Goal: Task Accomplishment & Management: Use online tool/utility

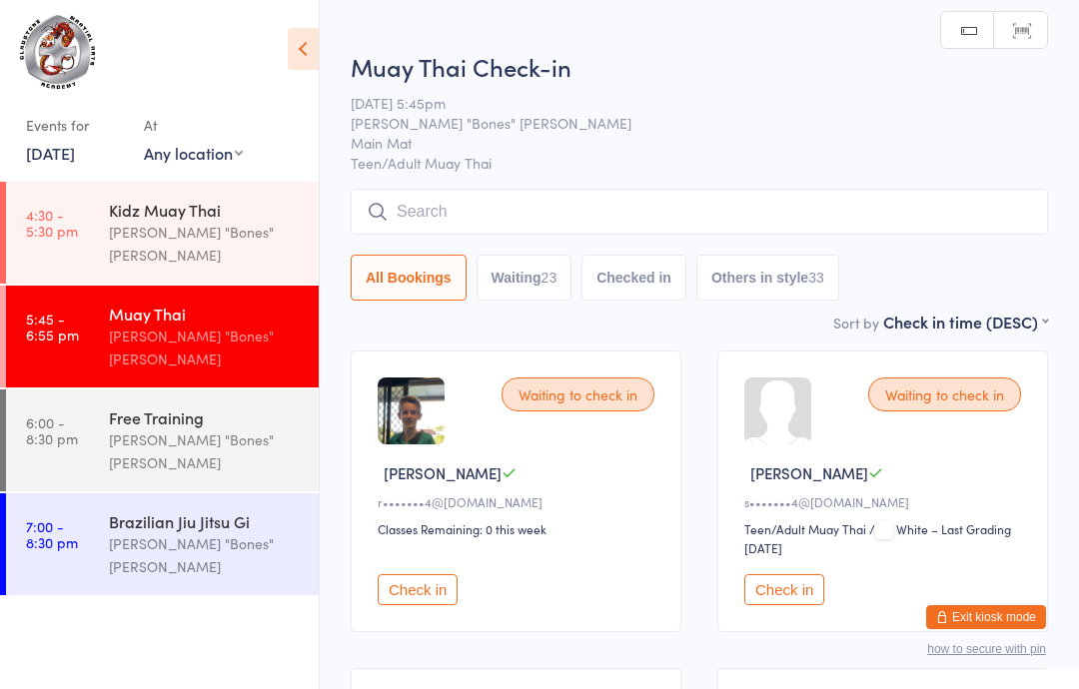
click at [485, 187] on div "Muay Thai Check-in [DATE] 5:45pm [PERSON_NAME] "Bones" [PERSON_NAME] Main Mat T…" at bounding box center [699, 180] width 697 height 261
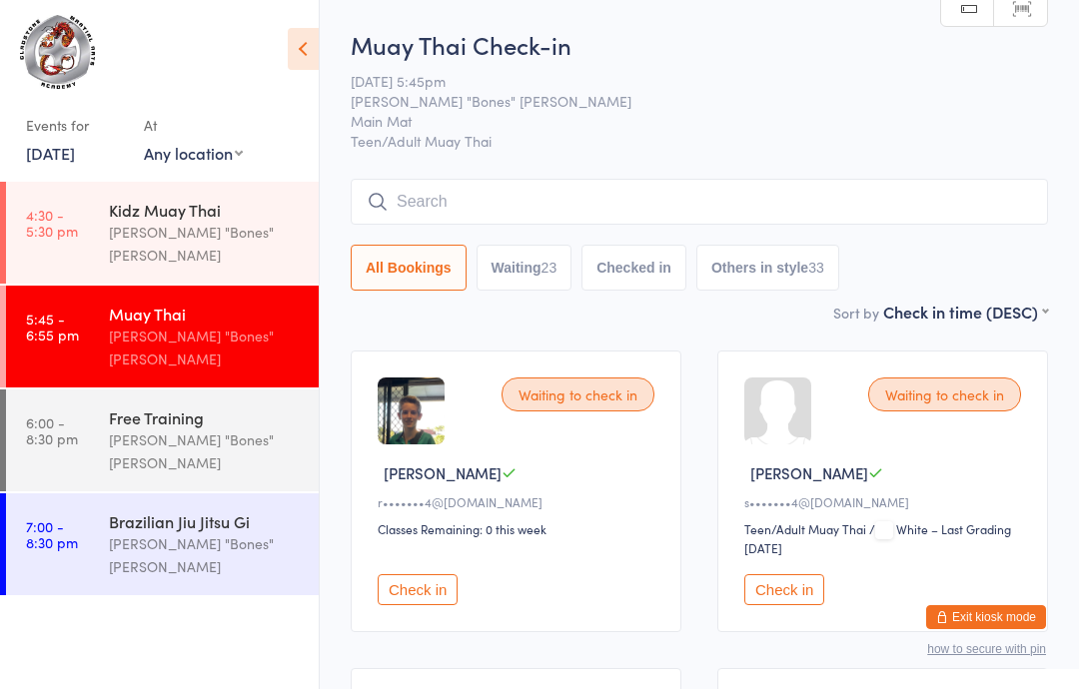
click at [503, 210] on input "search" at bounding box center [699, 202] width 697 height 46
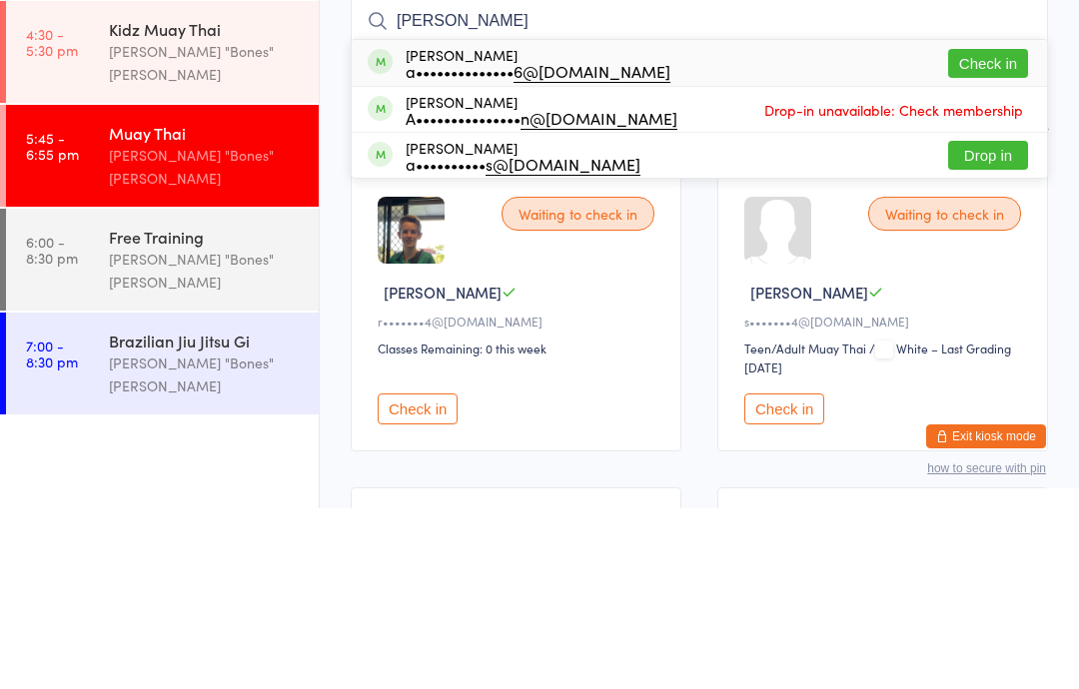
type input "[PERSON_NAME]"
click at [1002, 230] on button "Check in" at bounding box center [988, 244] width 80 height 29
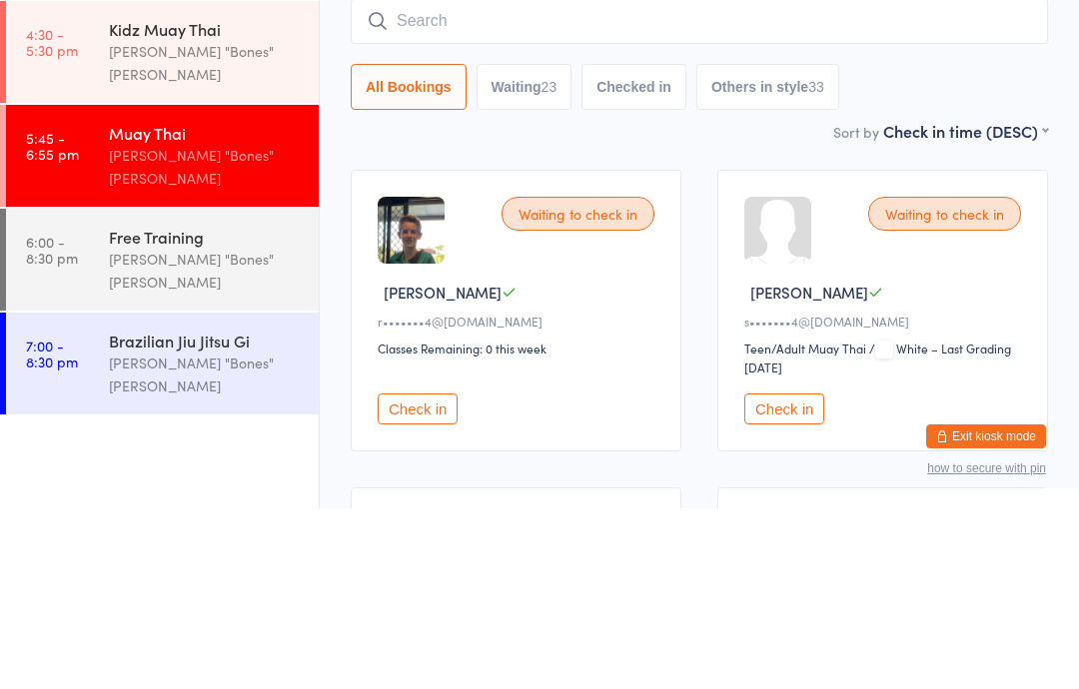
scroll to position [181, 0]
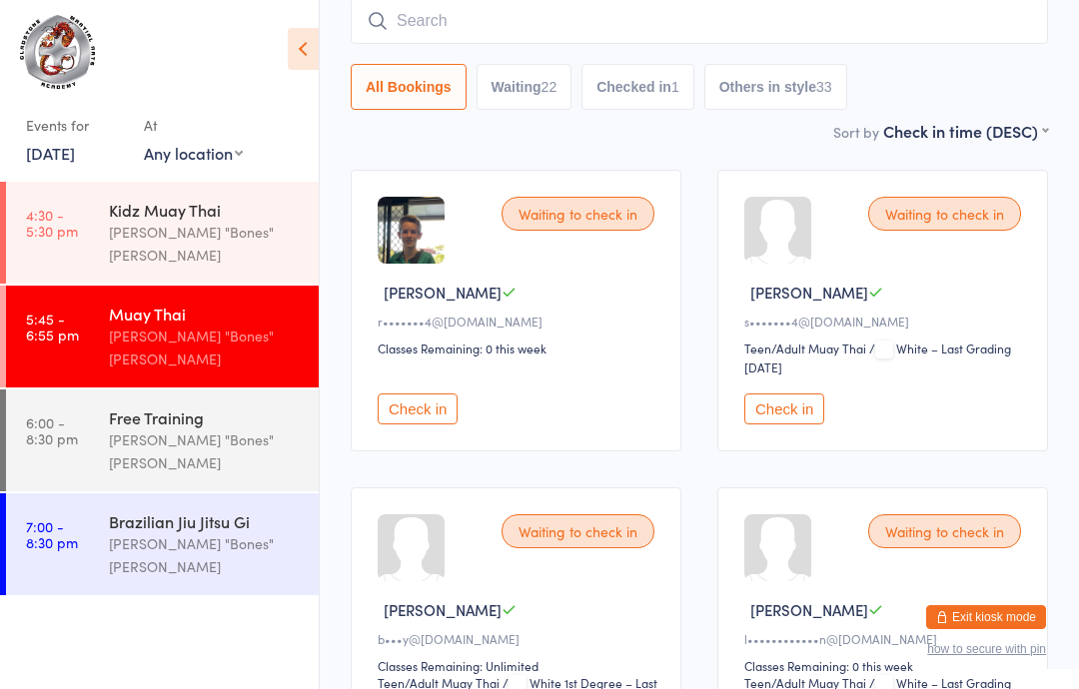
click at [538, 56] on div "All Bookings Waiting 22 Checked in 1 Others in style 33" at bounding box center [699, 54] width 697 height 112
click at [572, 3] on input "search" at bounding box center [699, 21] width 697 height 46
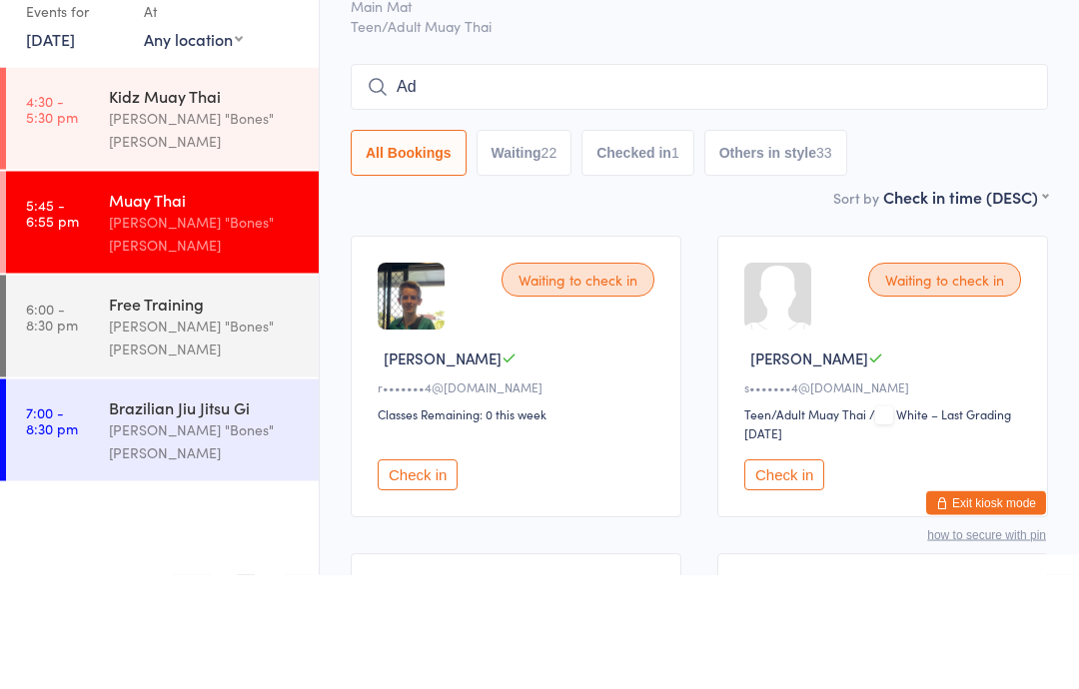
type input "A"
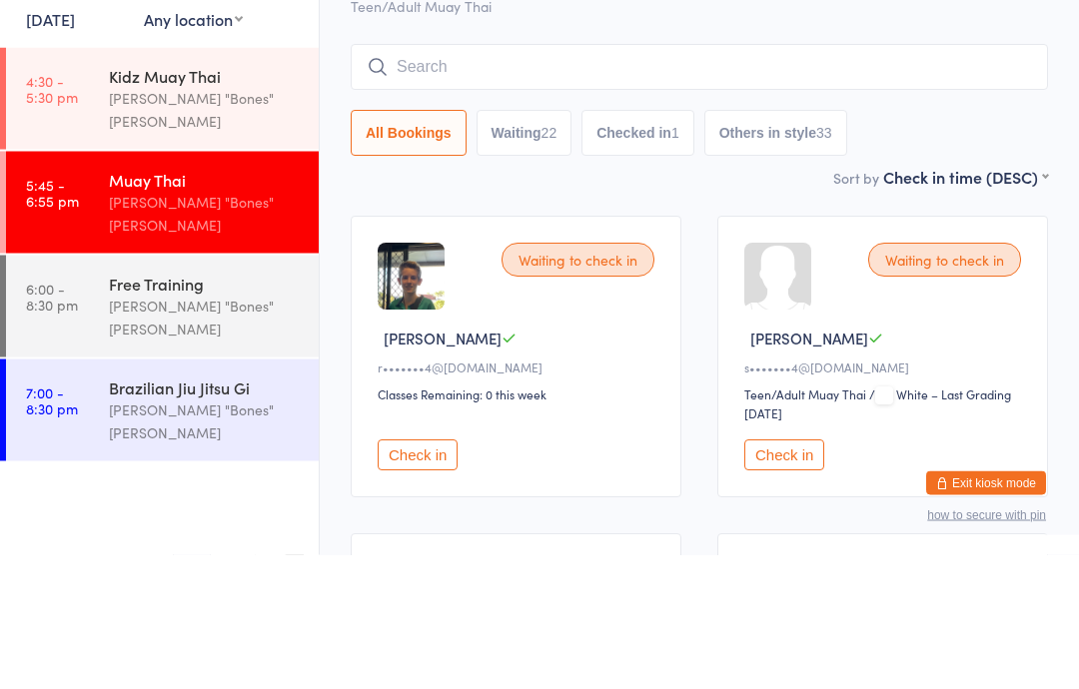
click at [541, 179] on input "search" at bounding box center [699, 202] width 697 height 46
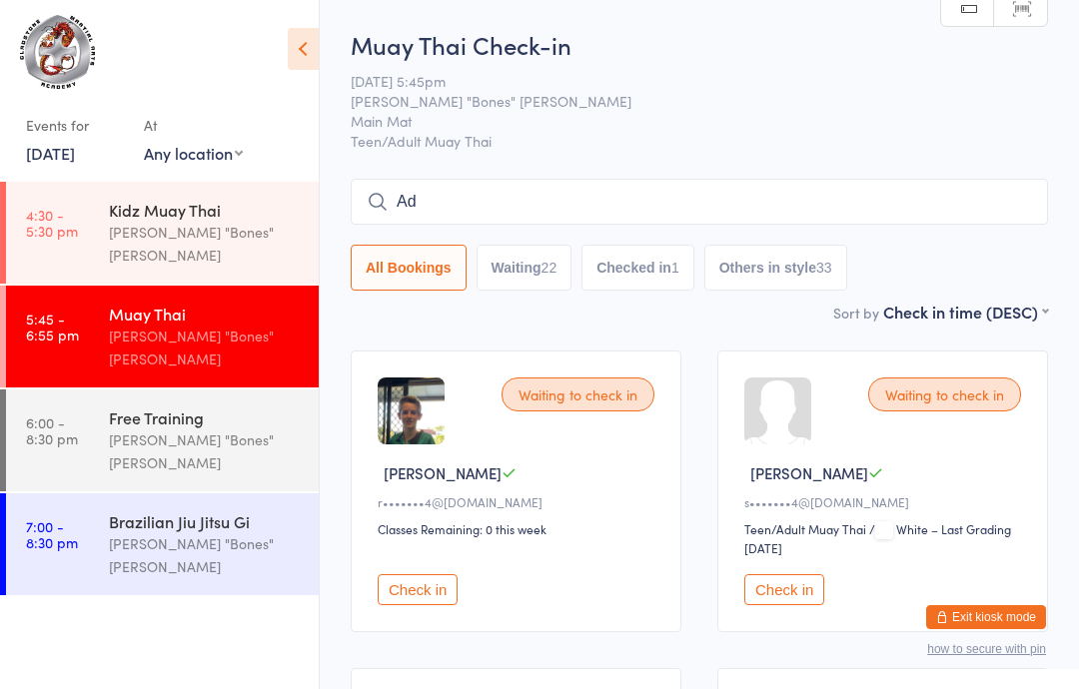
type input "A"
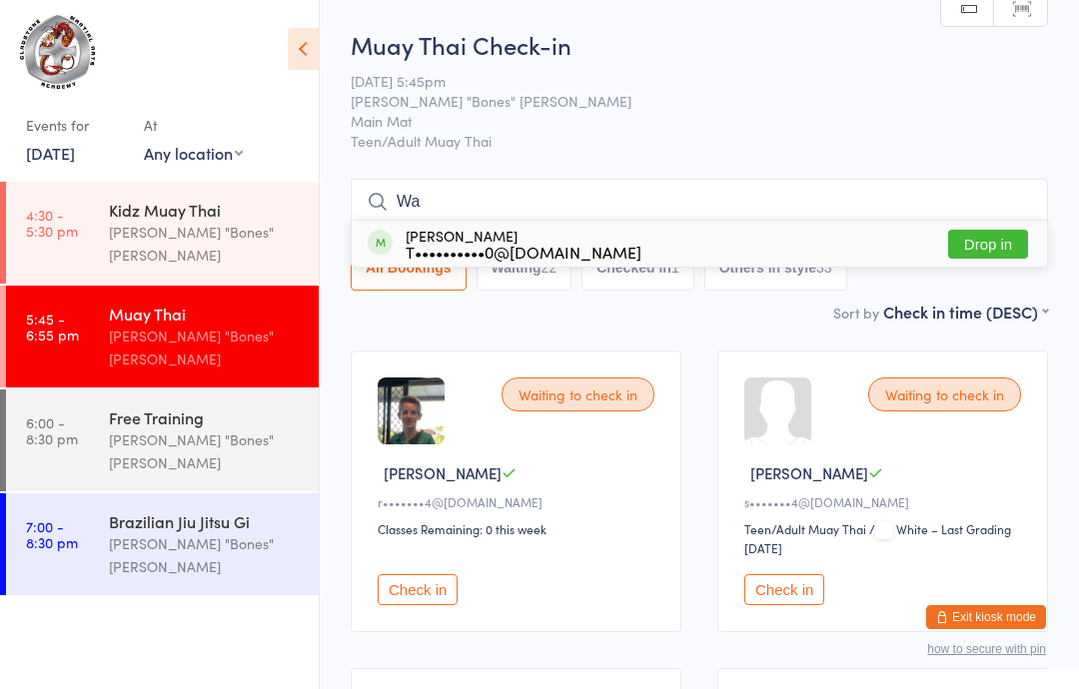
type input "W"
type input "Ewa"
click at [996, 235] on button "Check in" at bounding box center [988, 244] width 80 height 29
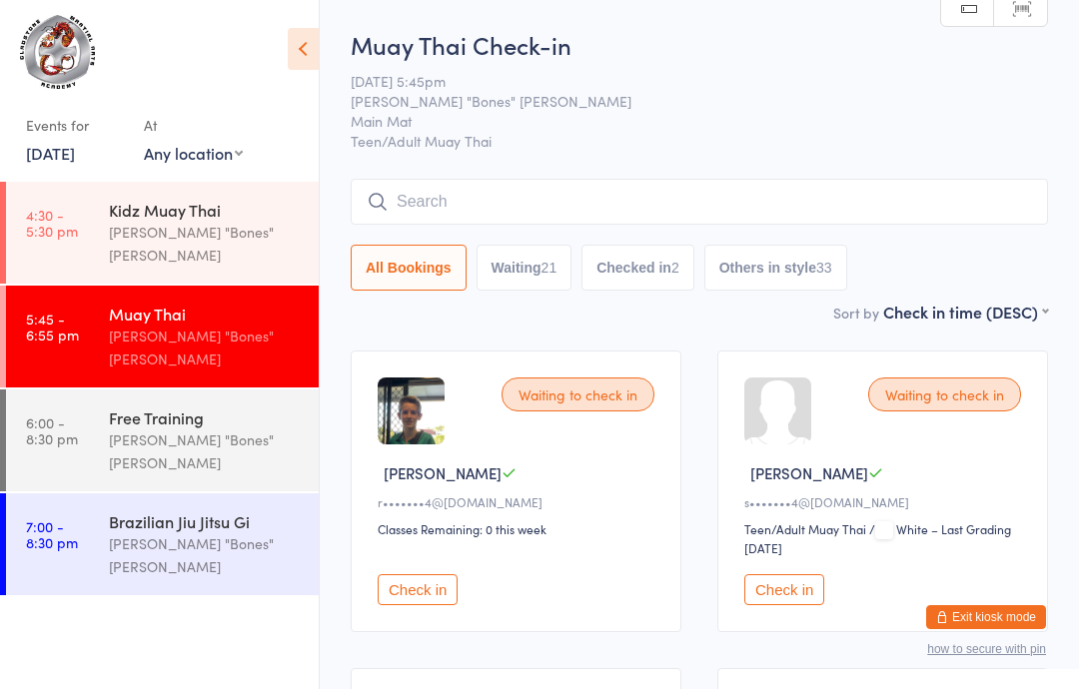
click at [188, 325] on div "[PERSON_NAME] "Bones" [PERSON_NAME]" at bounding box center [205, 348] width 193 height 46
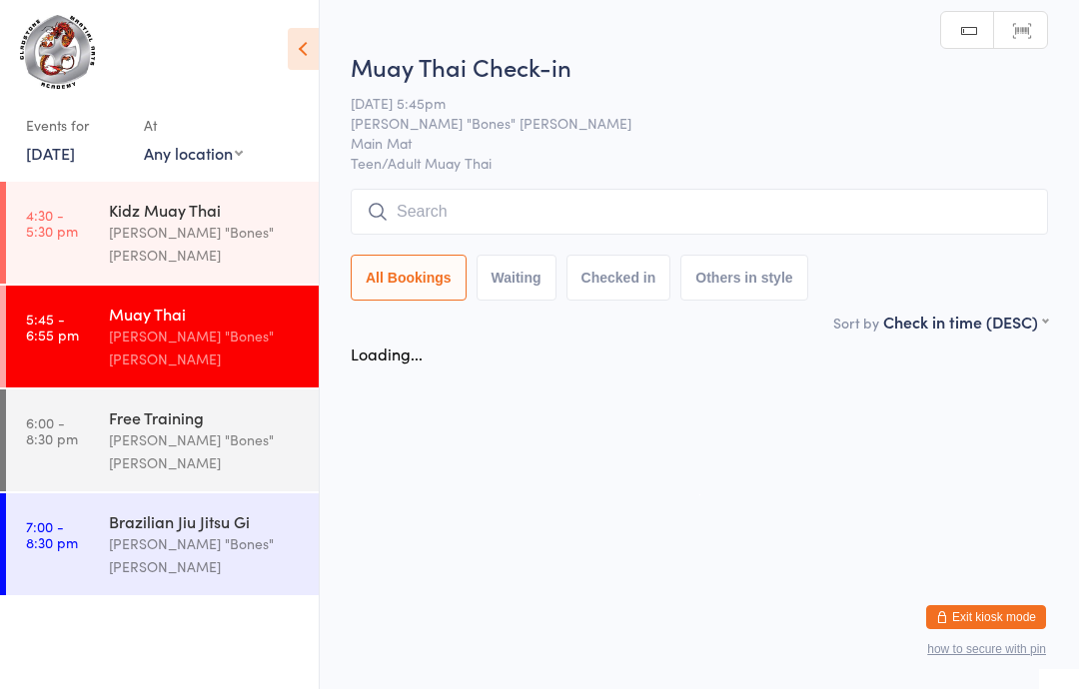
click at [593, 202] on input "search" at bounding box center [699, 212] width 697 height 46
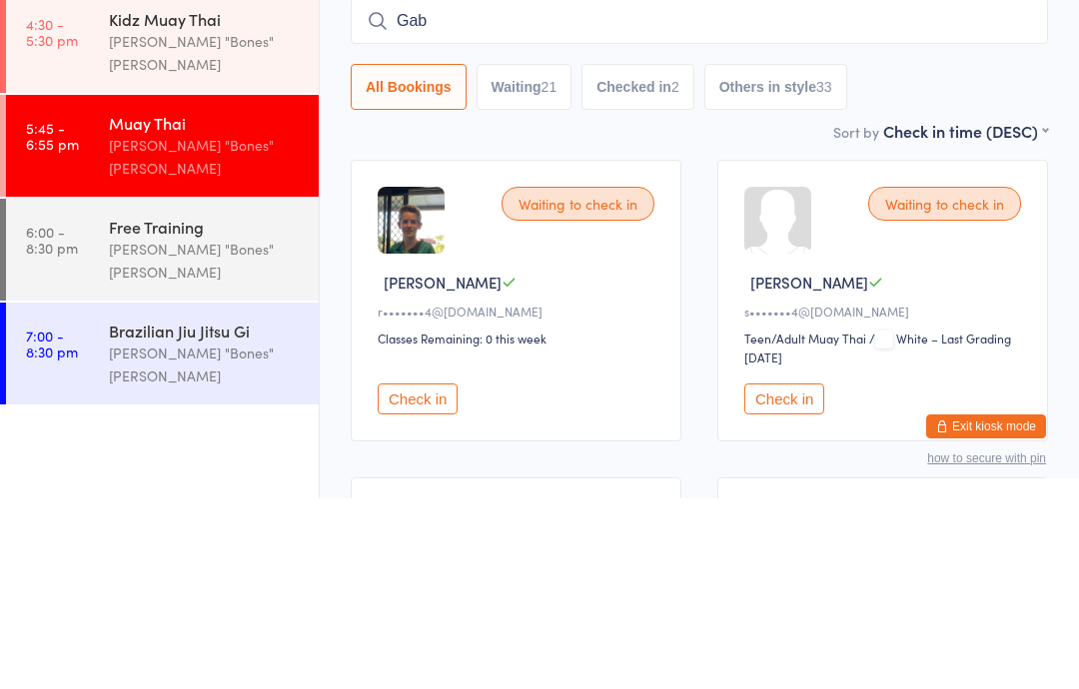
type input "Gabe"
